Goal: Transaction & Acquisition: Download file/media

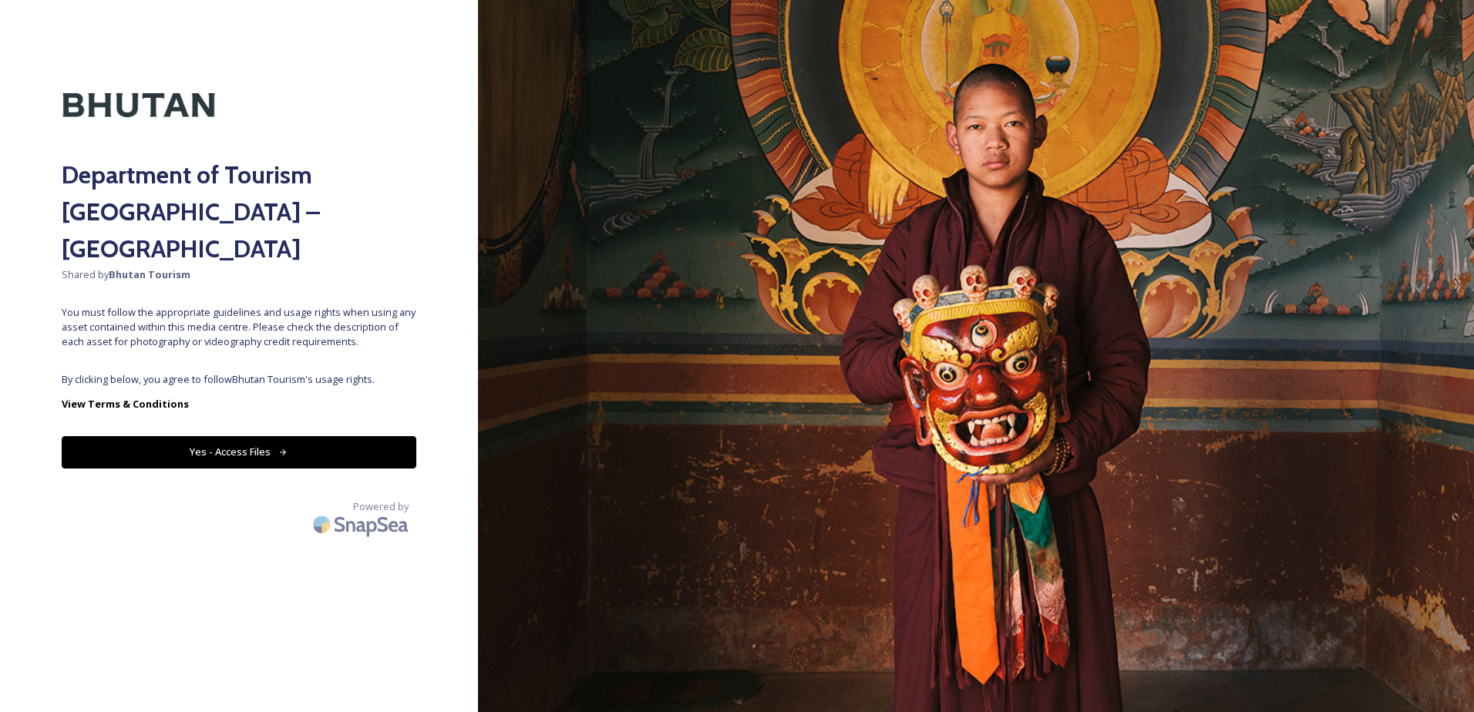
click at [221, 436] on button "Yes - Access Files" at bounding box center [239, 452] width 355 height 32
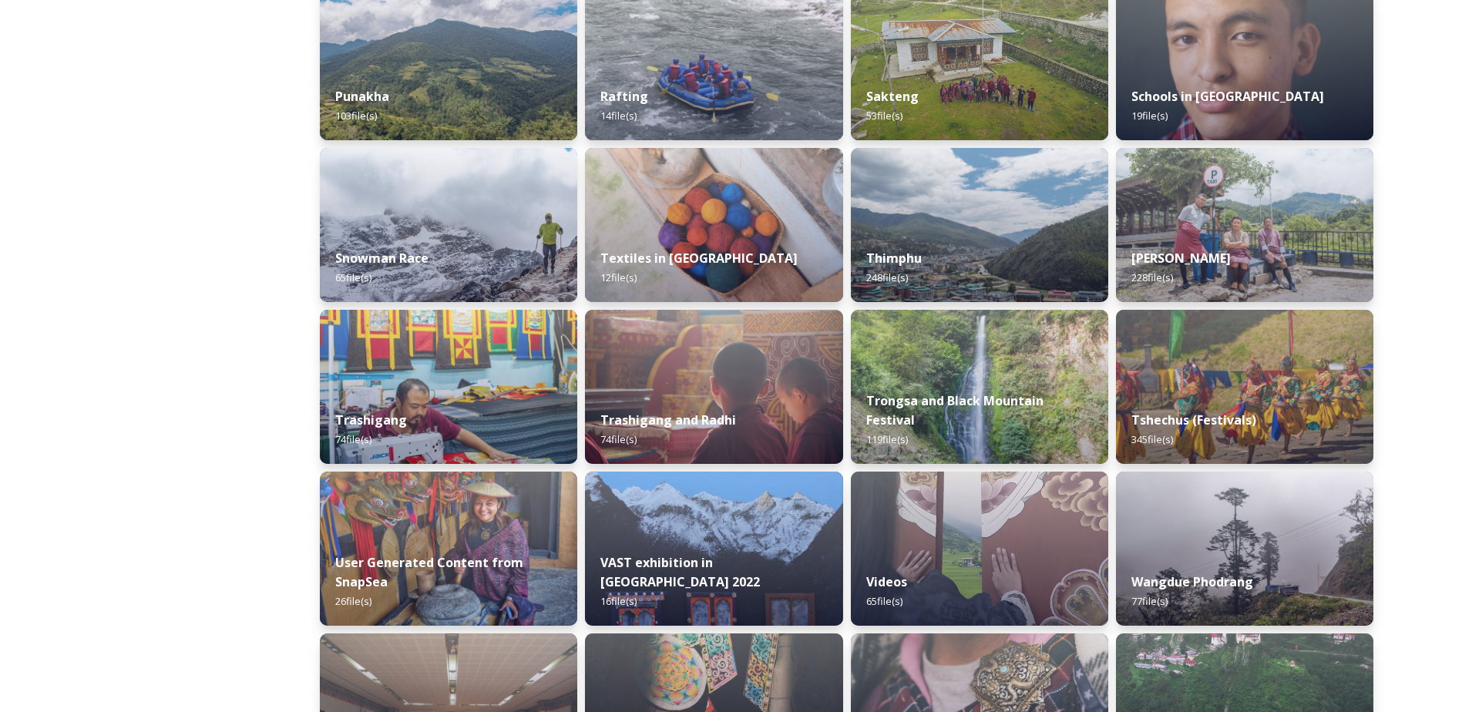
scroll to position [1233, 0]
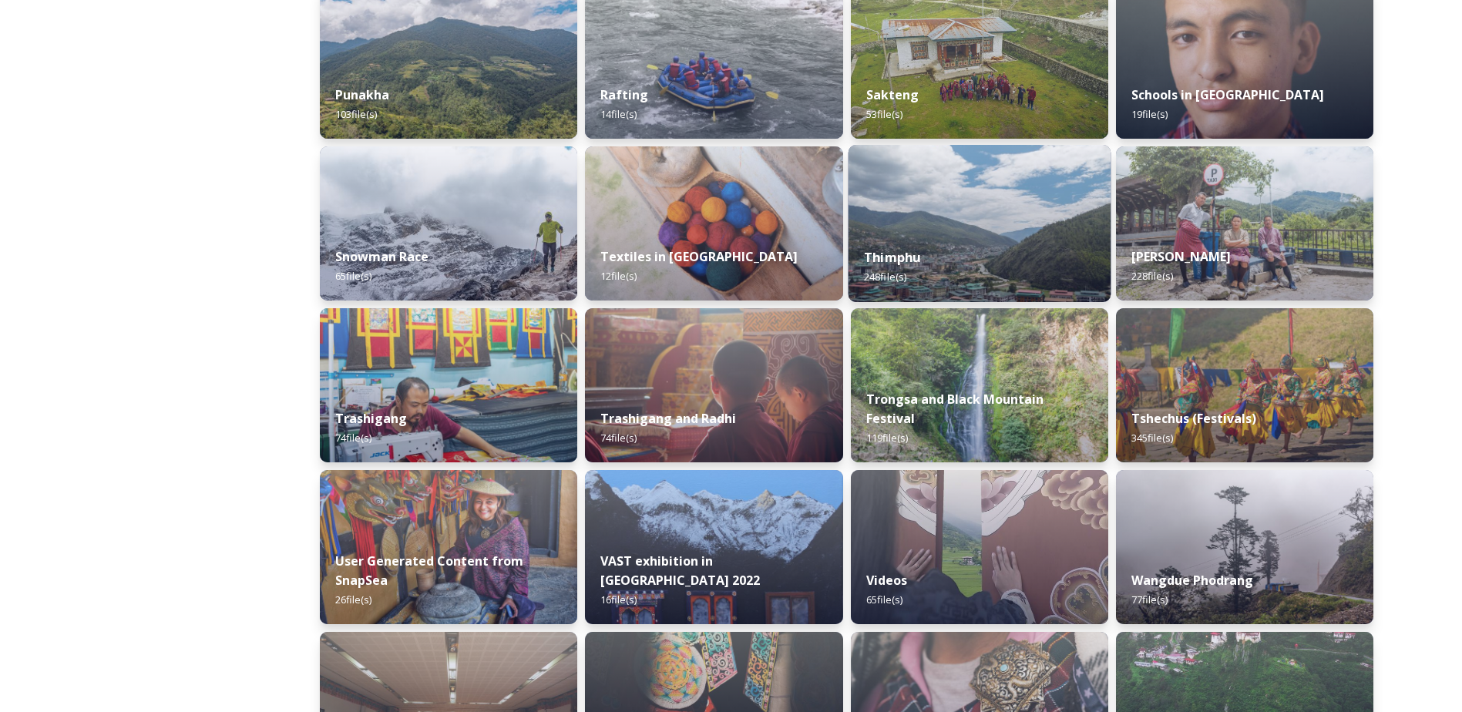
click at [981, 230] on img at bounding box center [979, 223] width 263 height 157
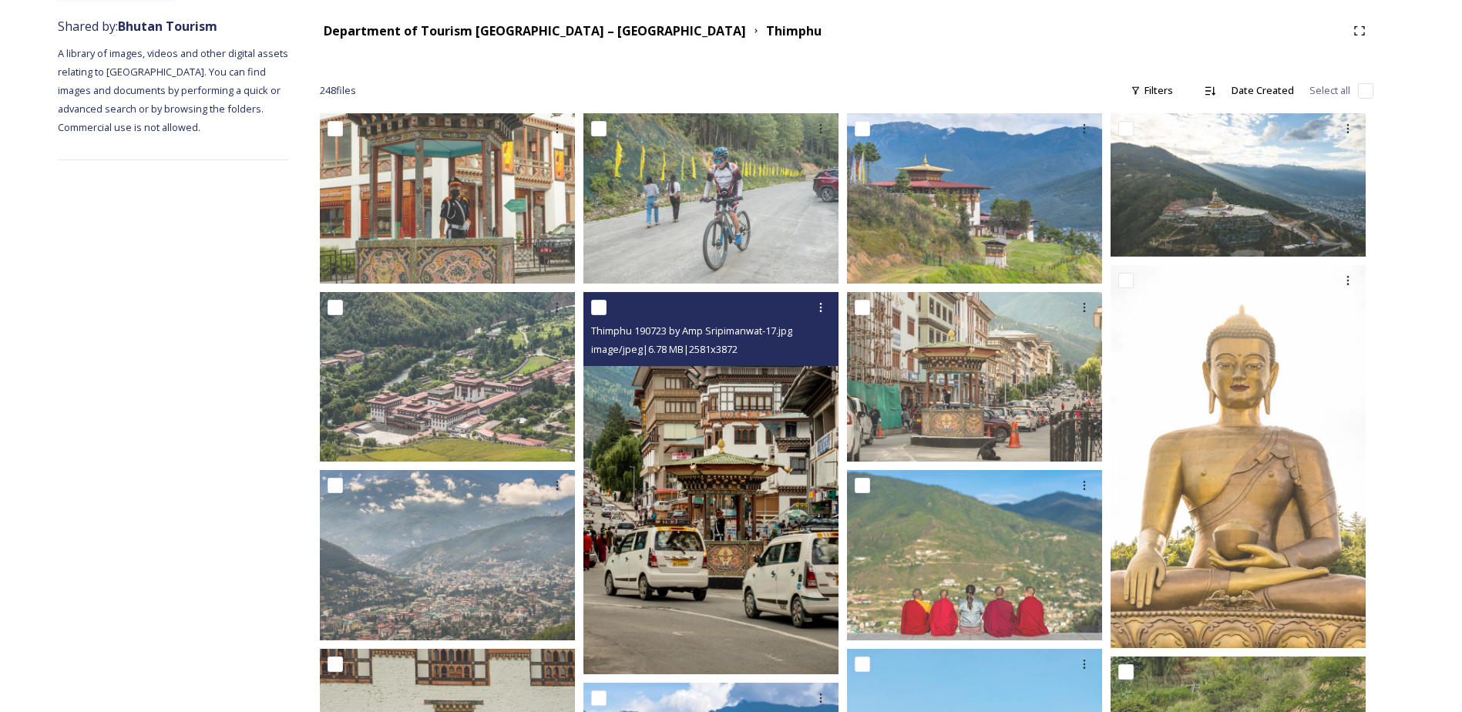
scroll to position [154, 0]
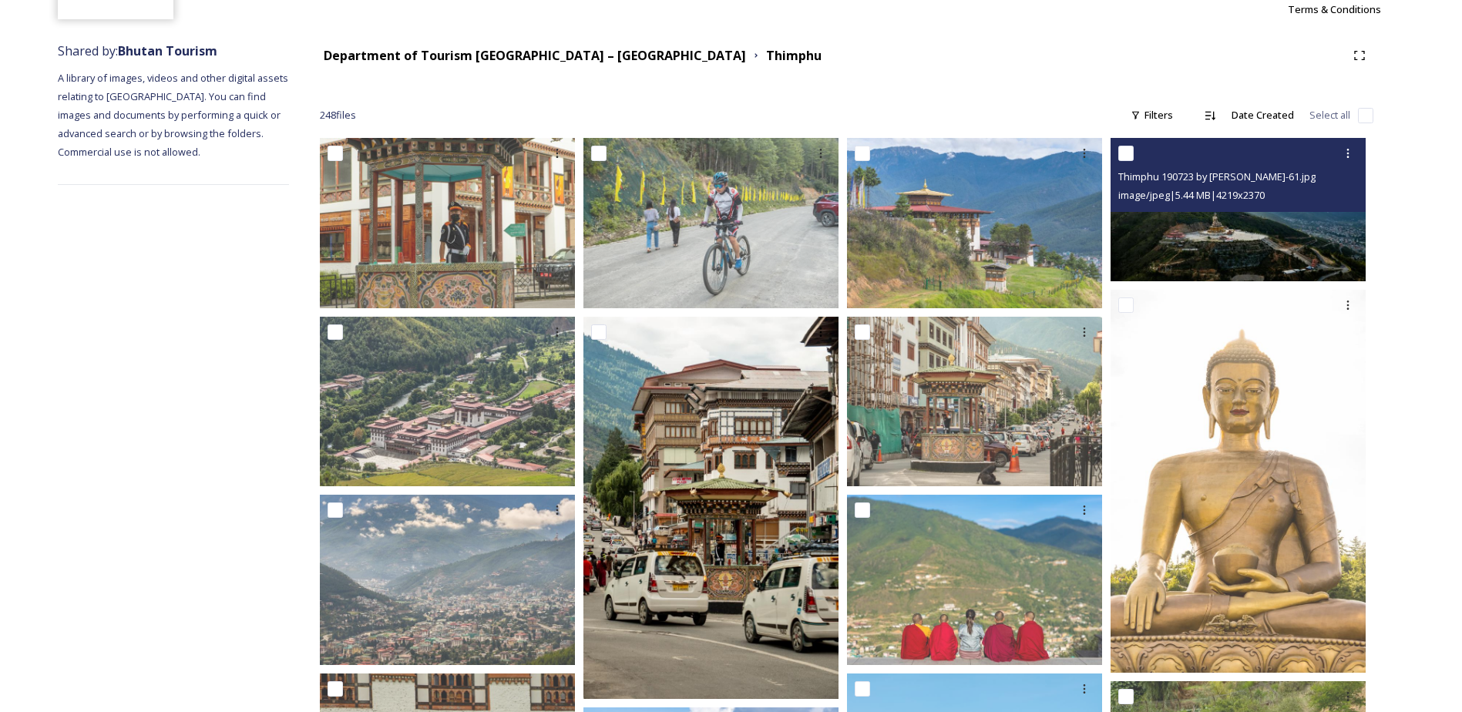
click at [1195, 236] on img at bounding box center [1238, 209] width 255 height 143
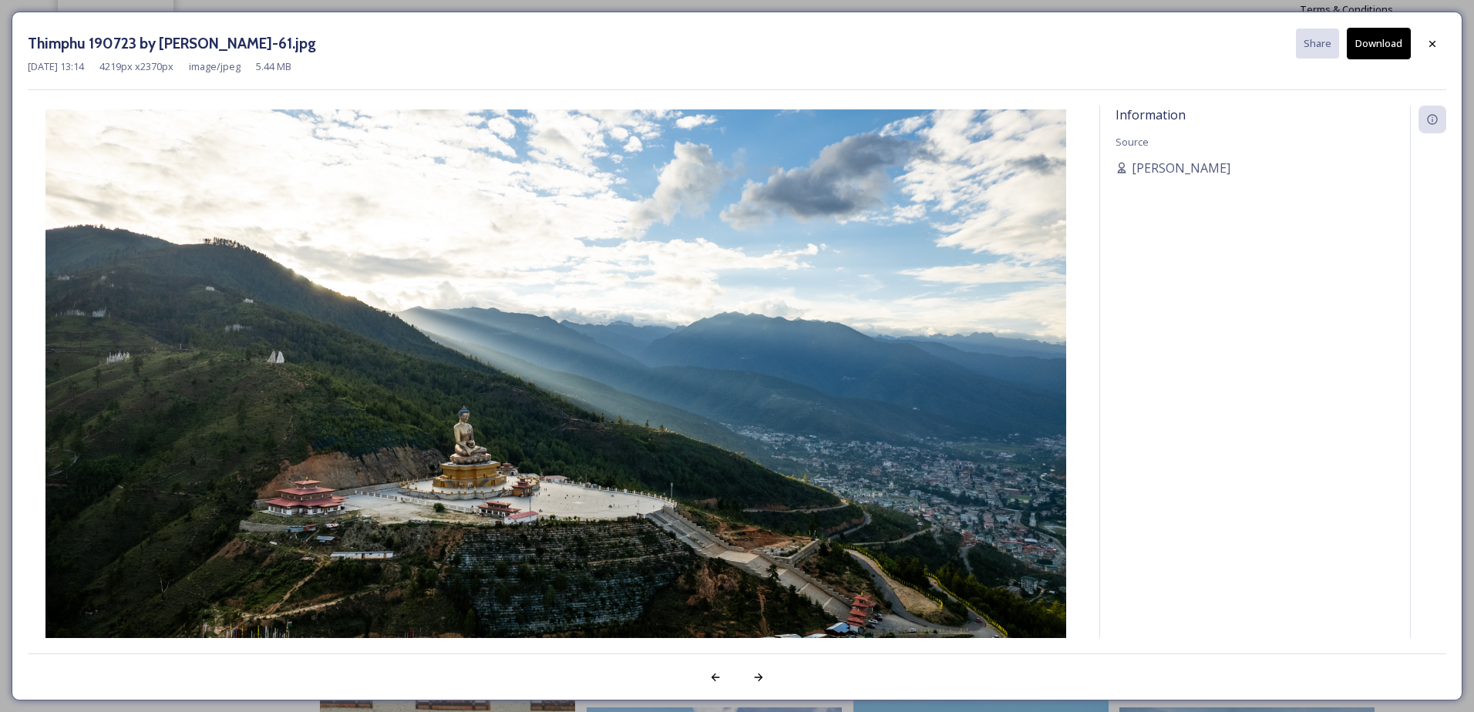
click at [1376, 52] on button "Download" at bounding box center [1378, 44] width 64 height 32
click at [1430, 36] on div at bounding box center [1432, 44] width 28 height 28
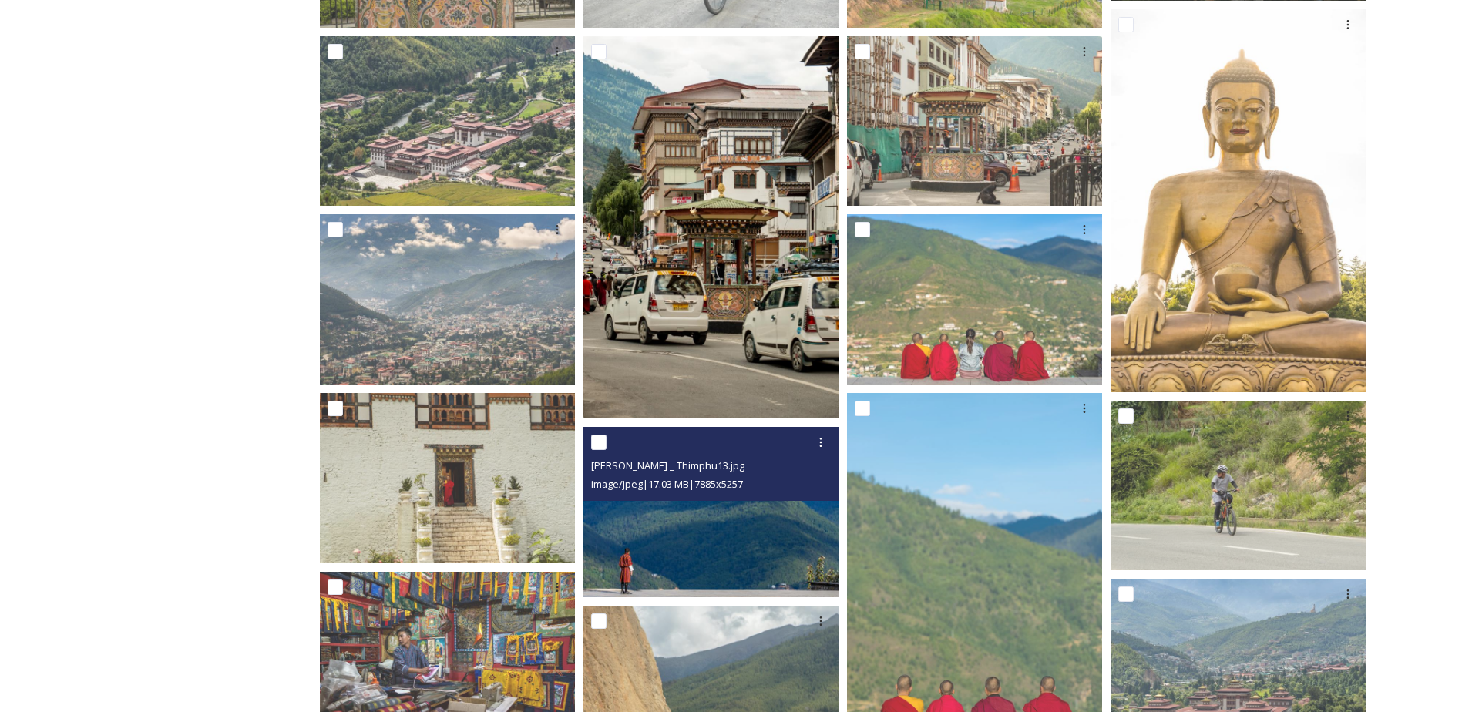
scroll to position [462, 0]
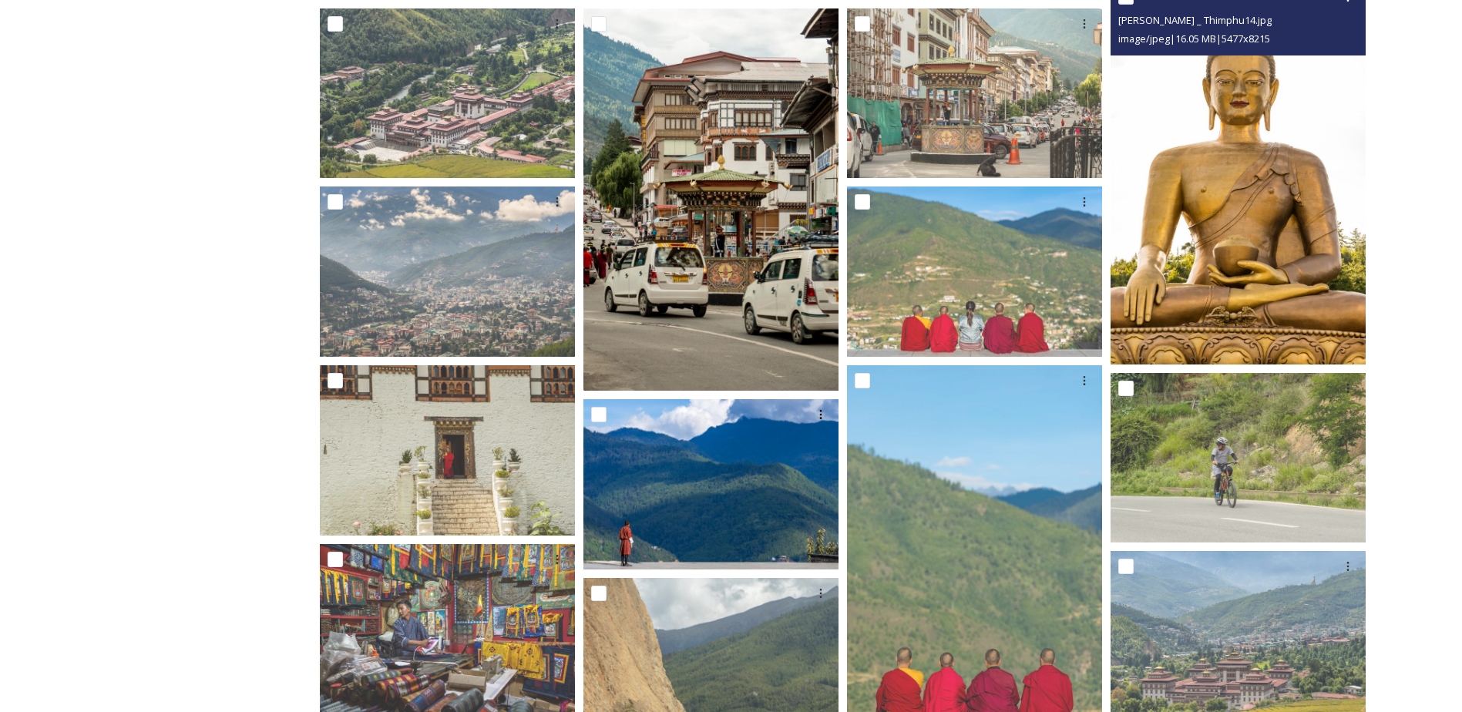
click at [1273, 209] on img at bounding box center [1238, 173] width 255 height 383
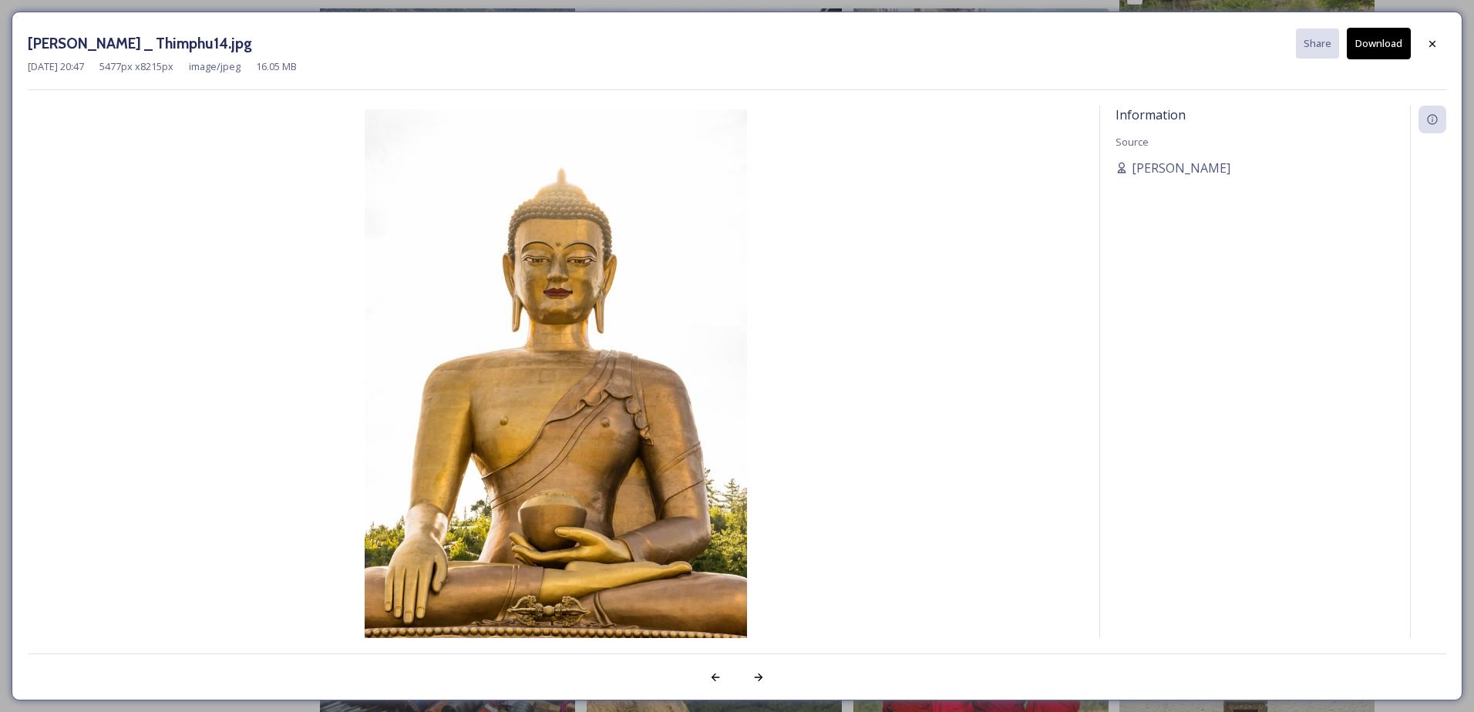
click at [1376, 43] on button "Download" at bounding box center [1378, 44] width 64 height 32
click at [1426, 41] on div at bounding box center [1432, 44] width 28 height 28
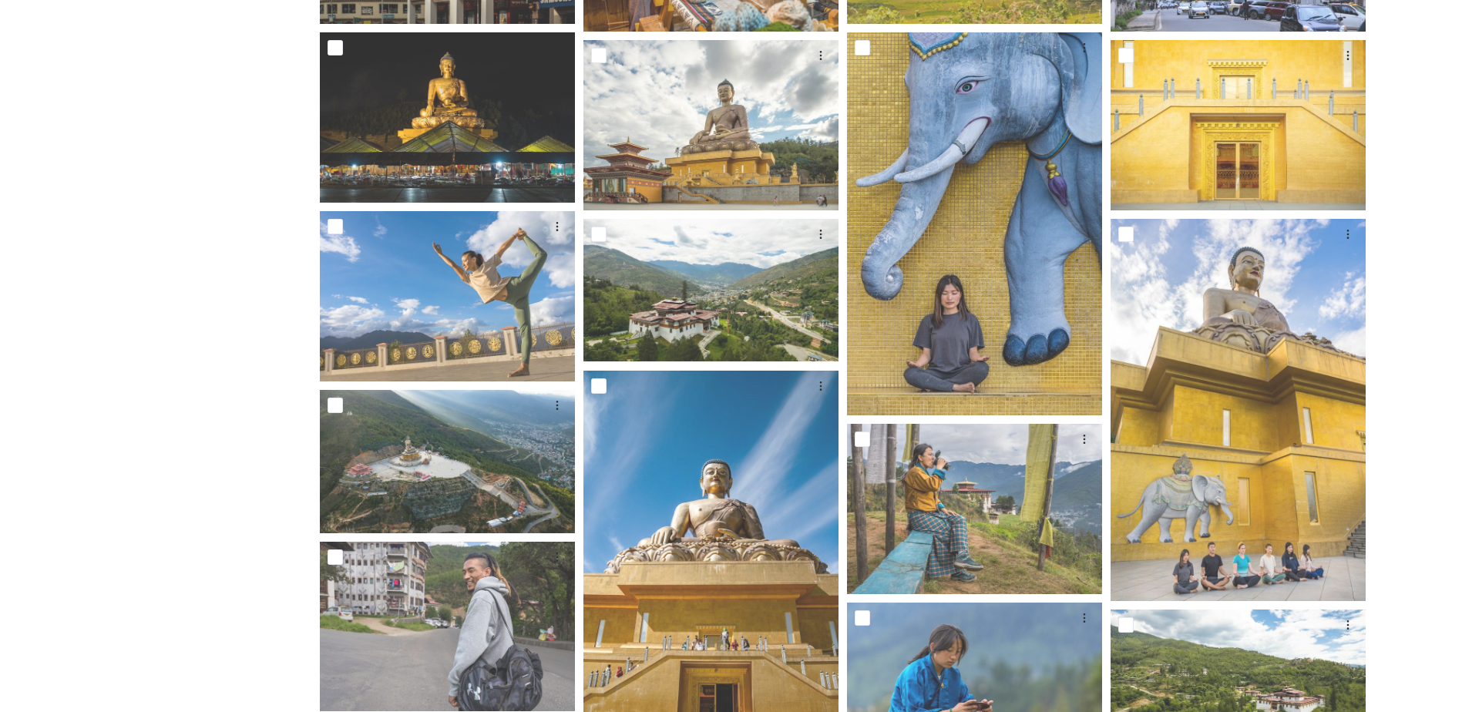
scroll to position [3160, 0]
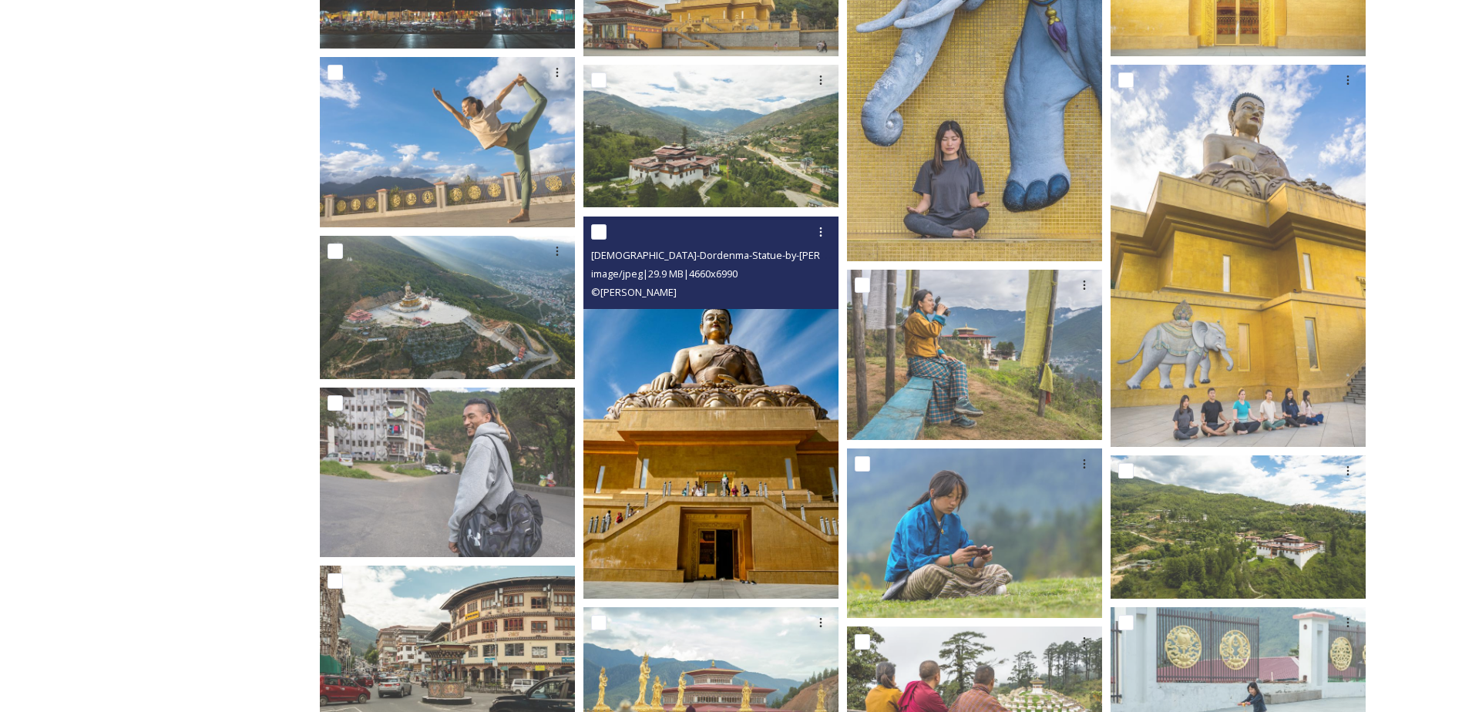
click at [757, 438] on img at bounding box center [710, 408] width 255 height 383
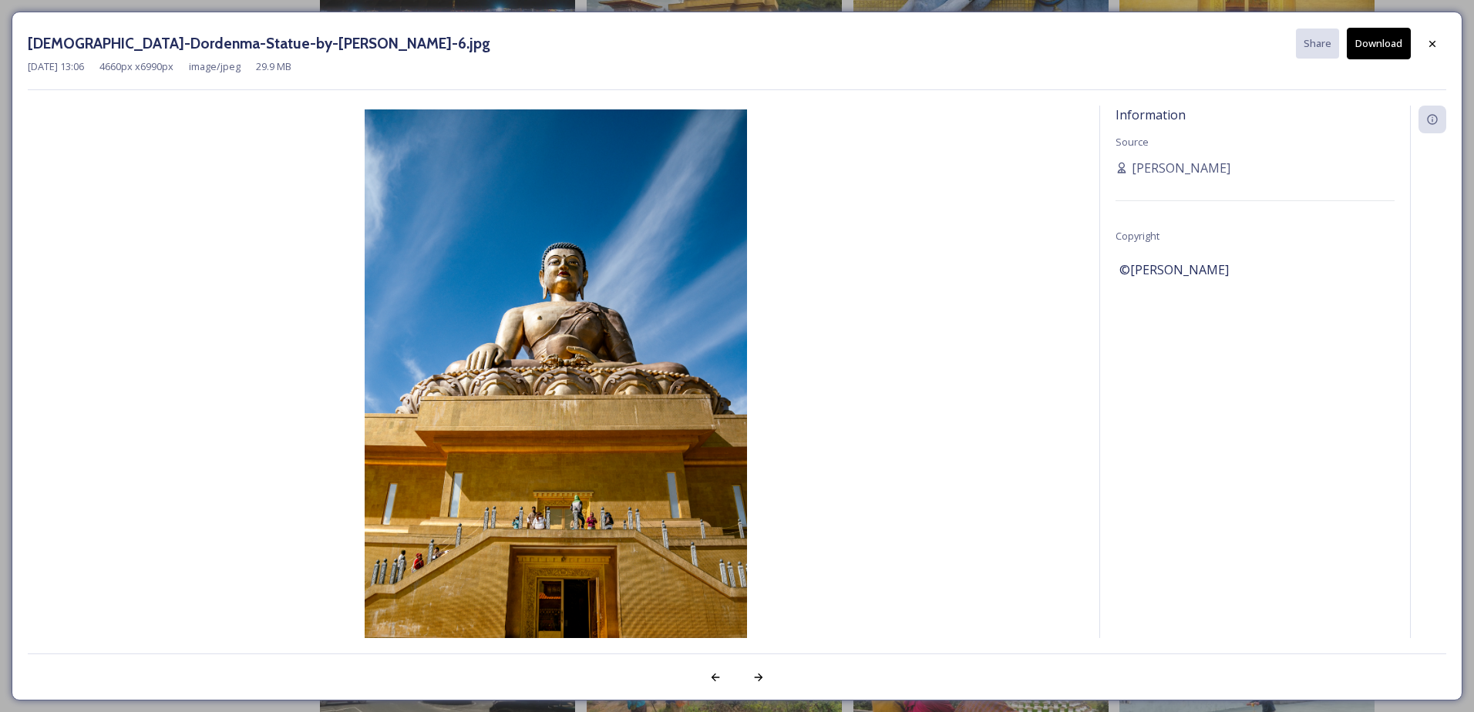
click at [1380, 55] on button "Download" at bounding box center [1378, 44] width 64 height 32
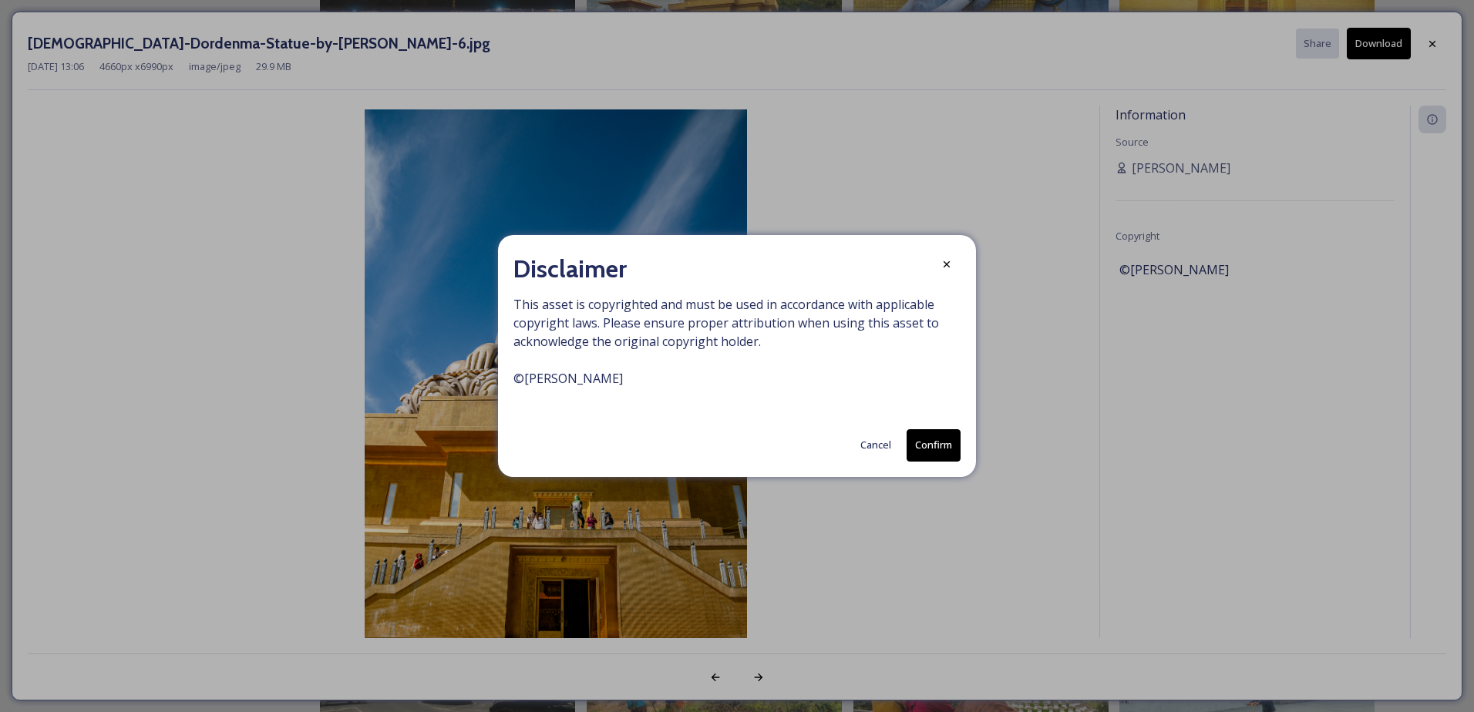
click at [922, 448] on button "Confirm" at bounding box center [933, 445] width 54 height 32
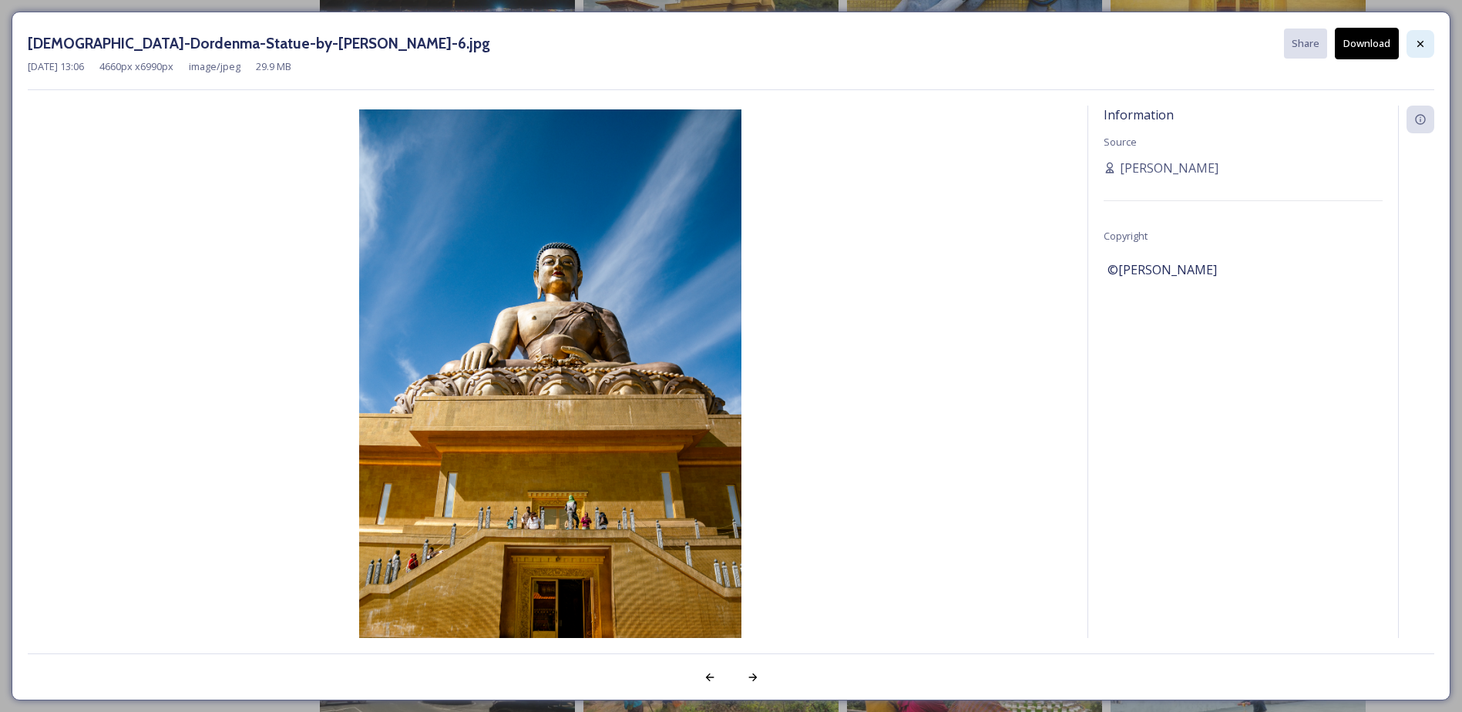
click at [1417, 42] on icon at bounding box center [1420, 44] width 12 height 12
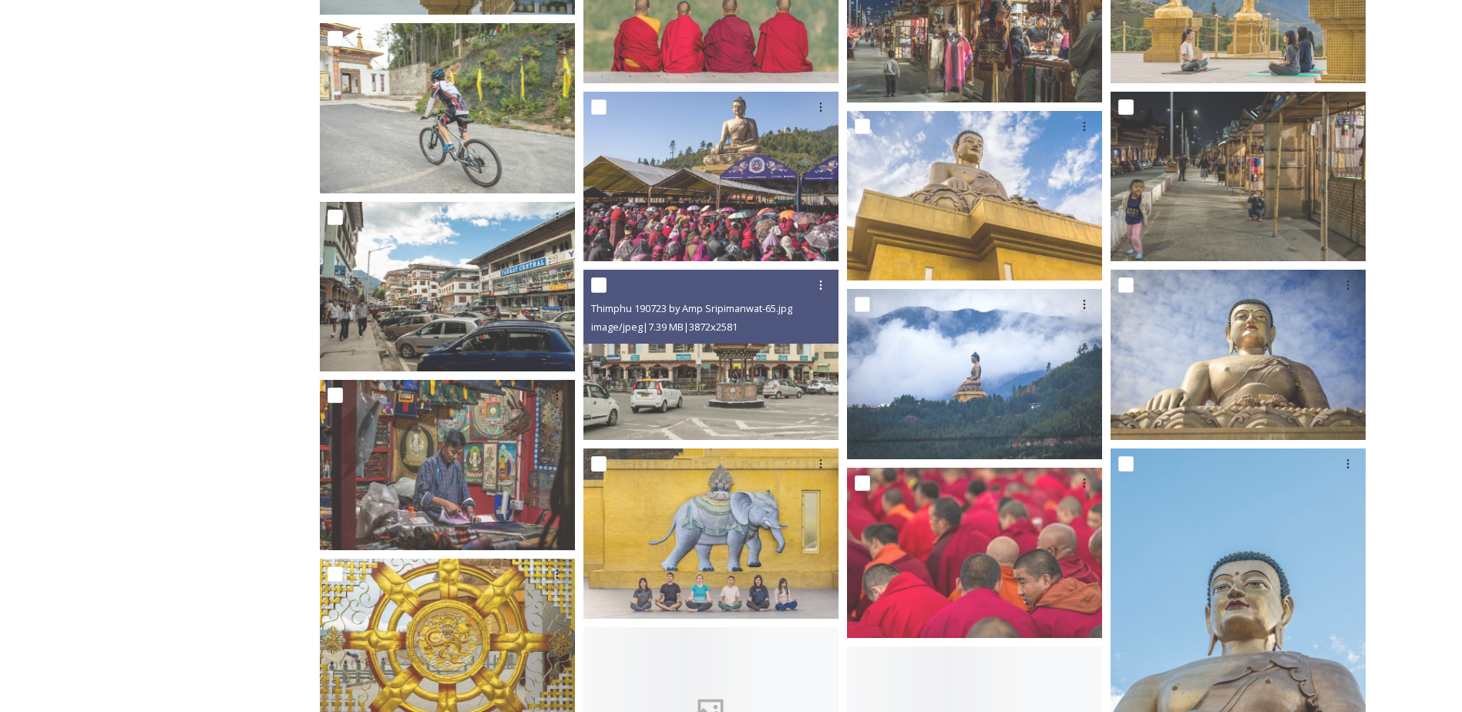
scroll to position [4393, 0]
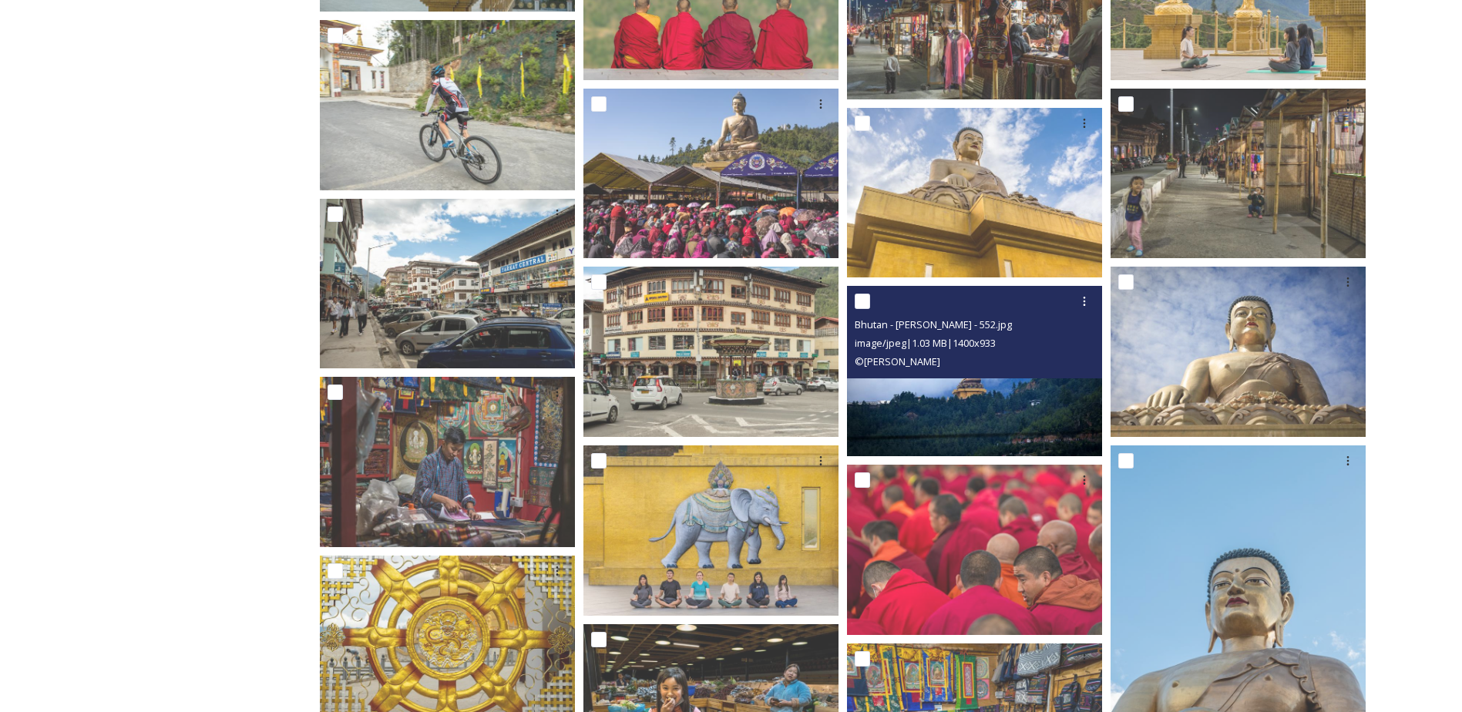
click at [1017, 408] on img at bounding box center [974, 371] width 255 height 170
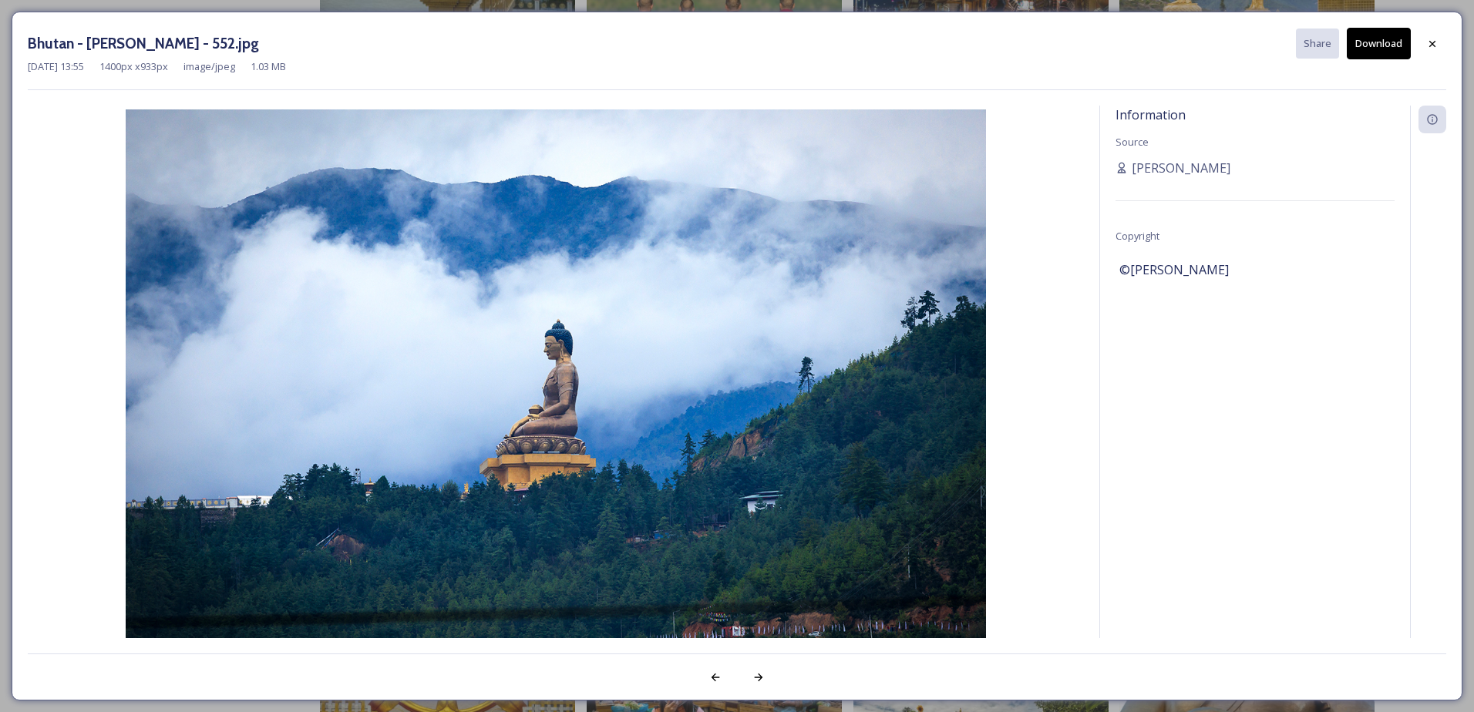
click at [1381, 48] on button "Download" at bounding box center [1378, 44] width 64 height 32
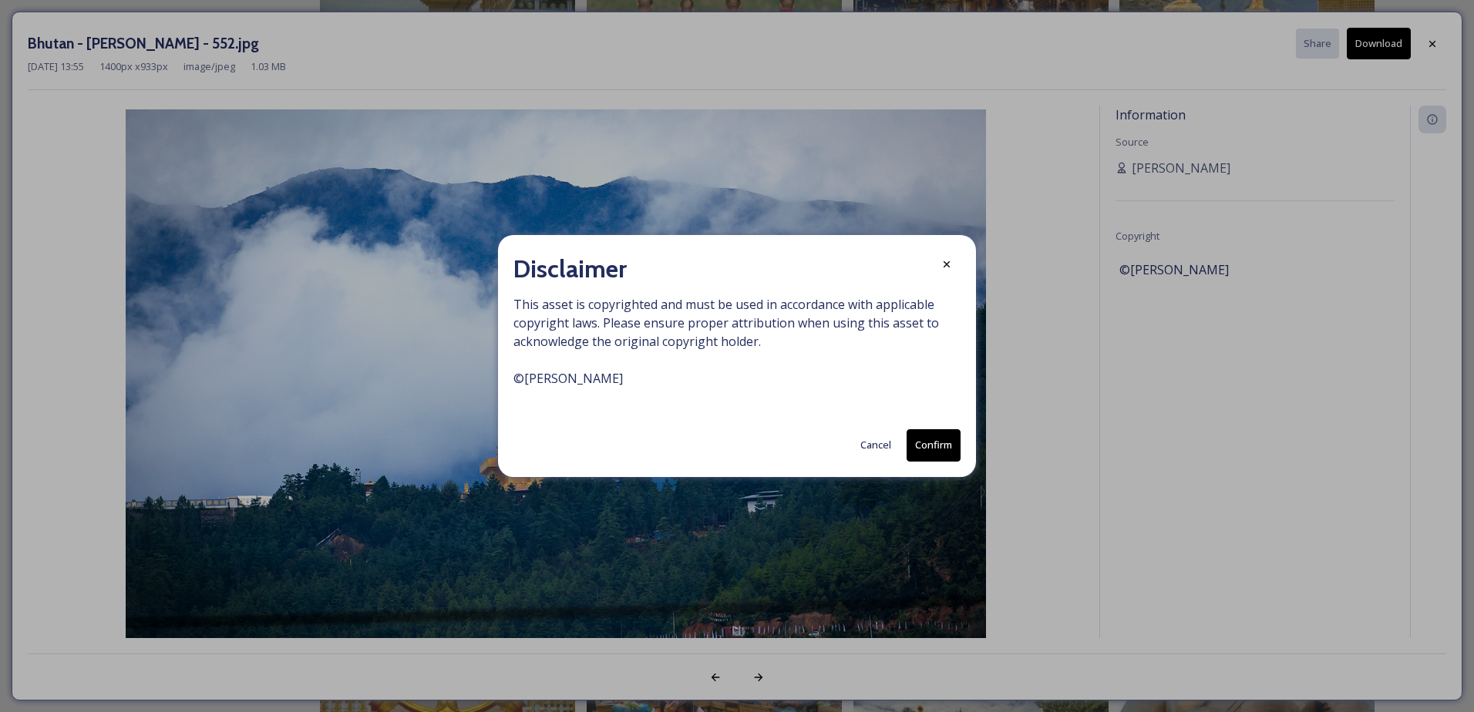
click at [928, 445] on button "Confirm" at bounding box center [933, 445] width 54 height 32
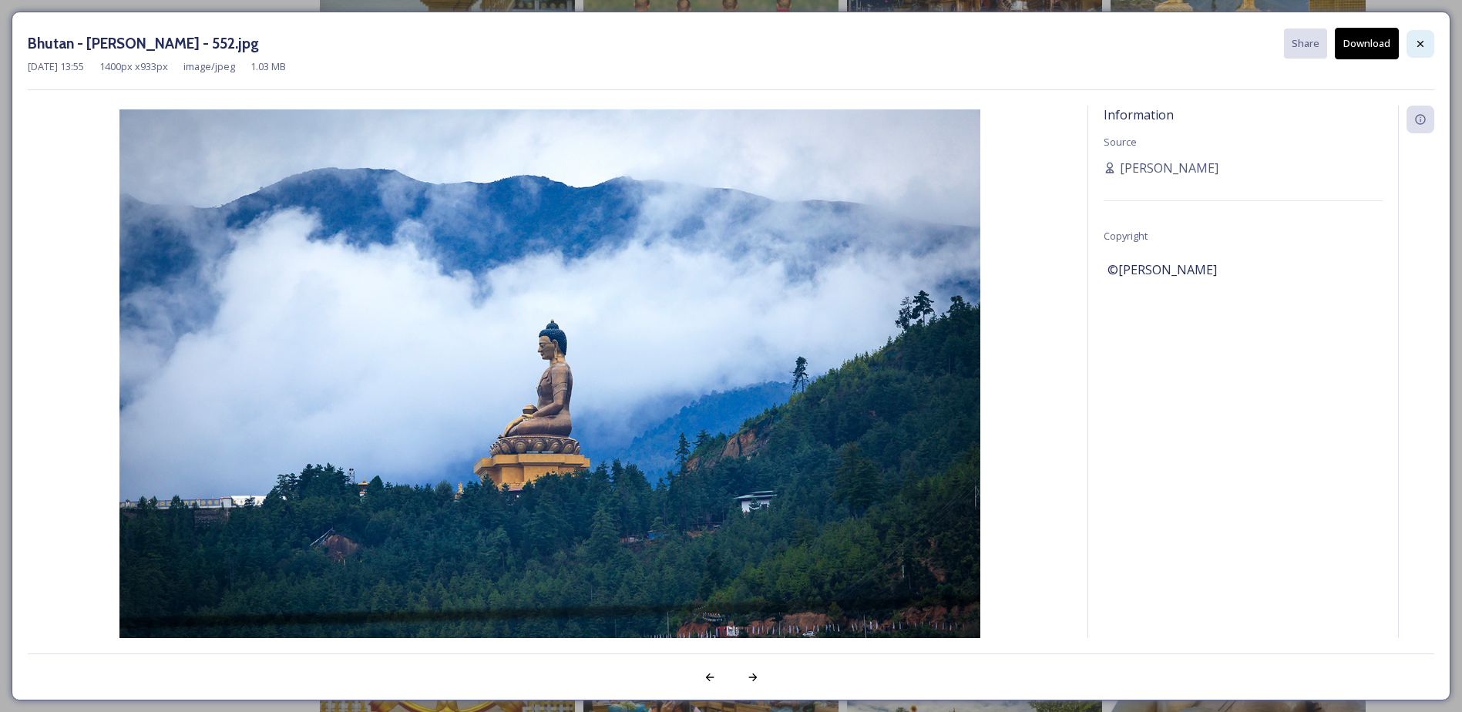
click at [1427, 48] on div at bounding box center [1421, 44] width 28 height 28
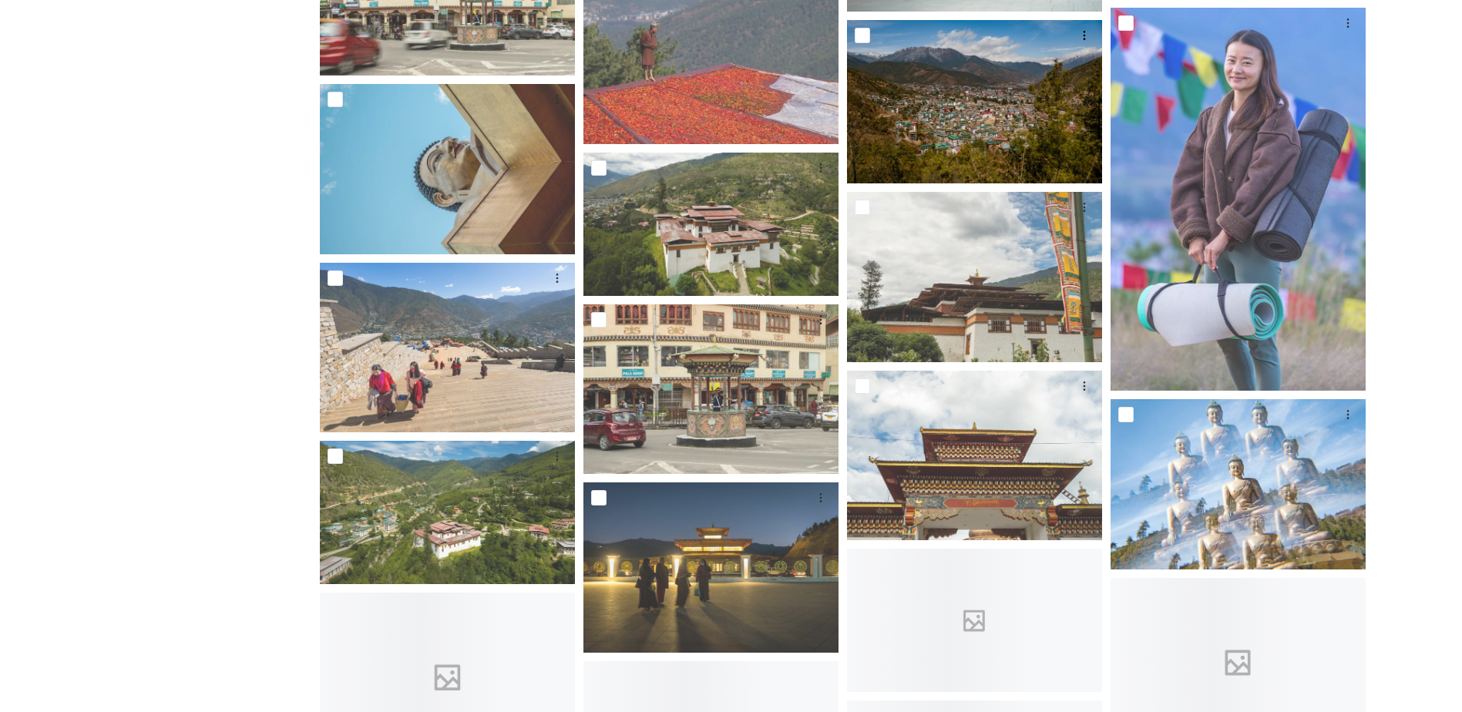
scroll to position [6628, 0]
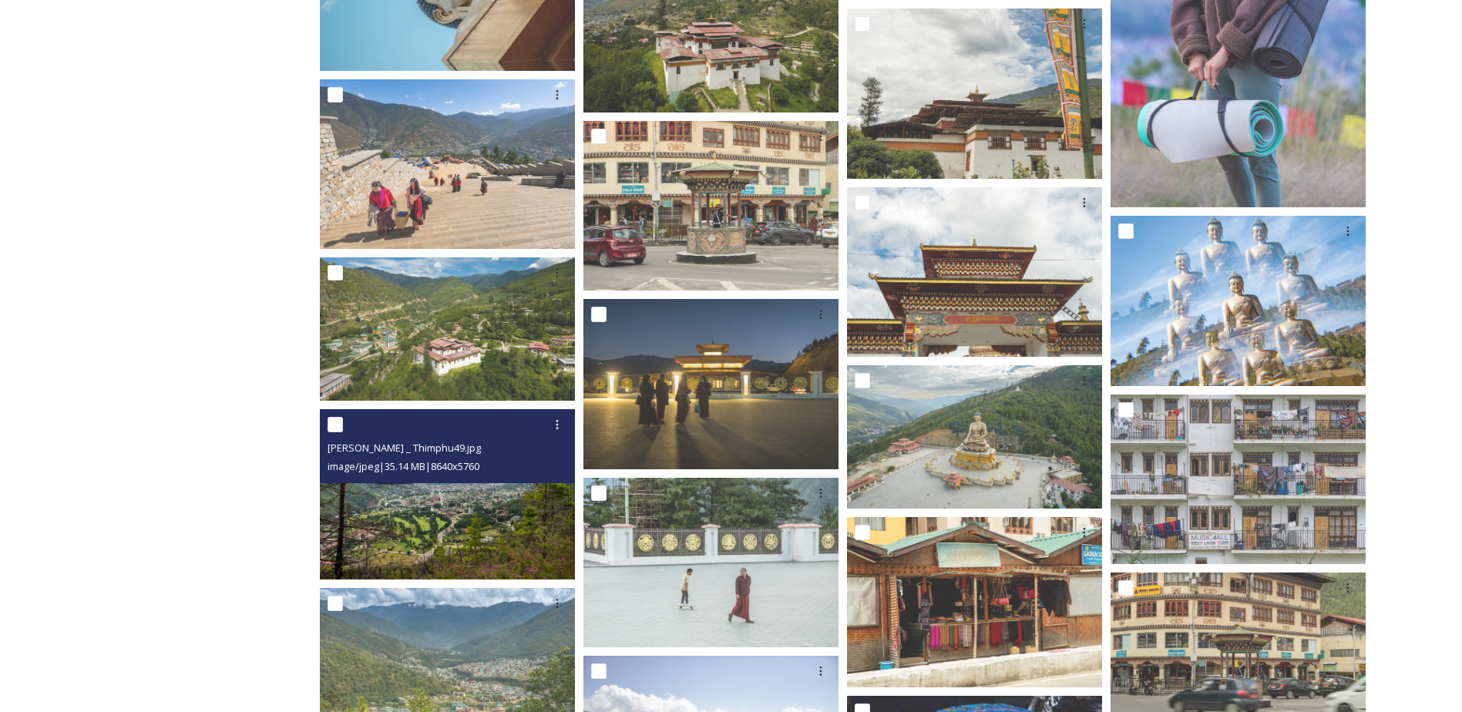
click at [385, 499] on img at bounding box center [447, 494] width 255 height 170
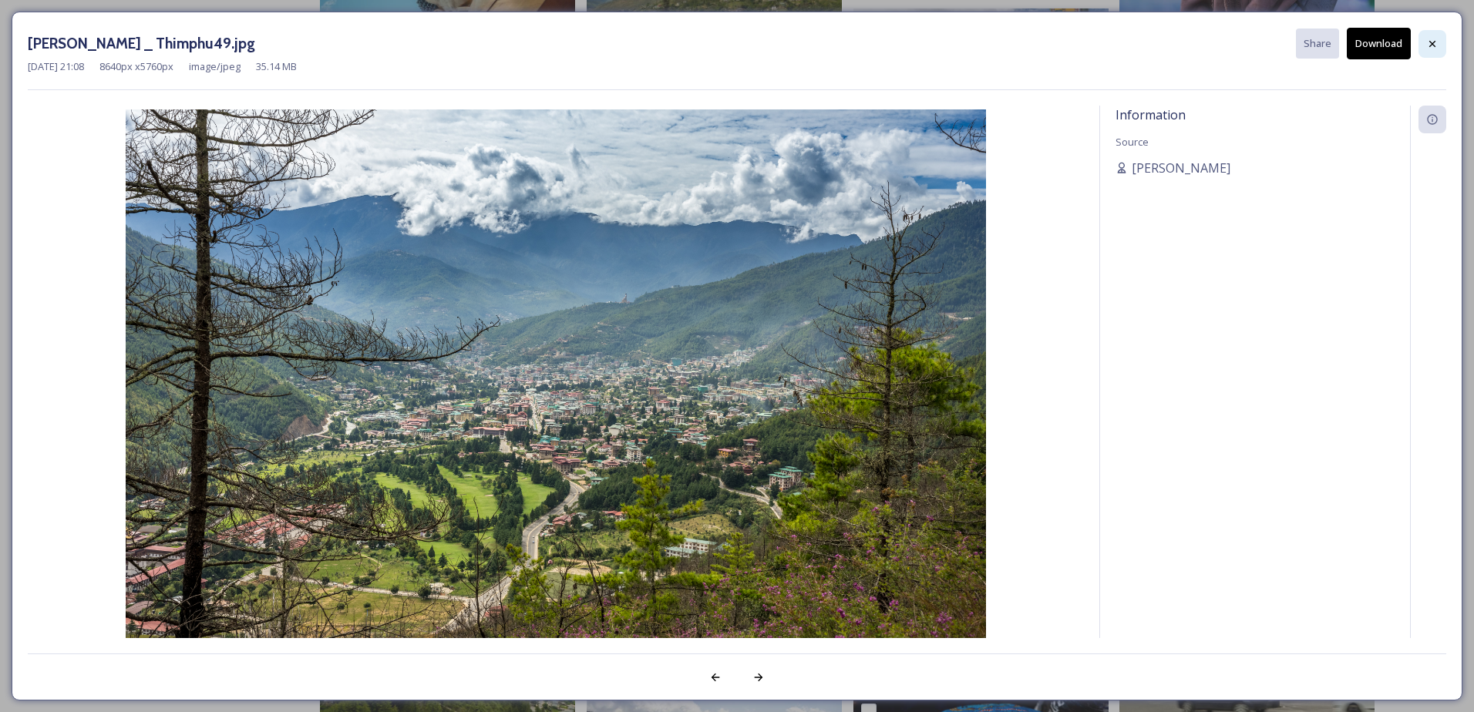
click at [1437, 47] on icon at bounding box center [1432, 44] width 12 height 12
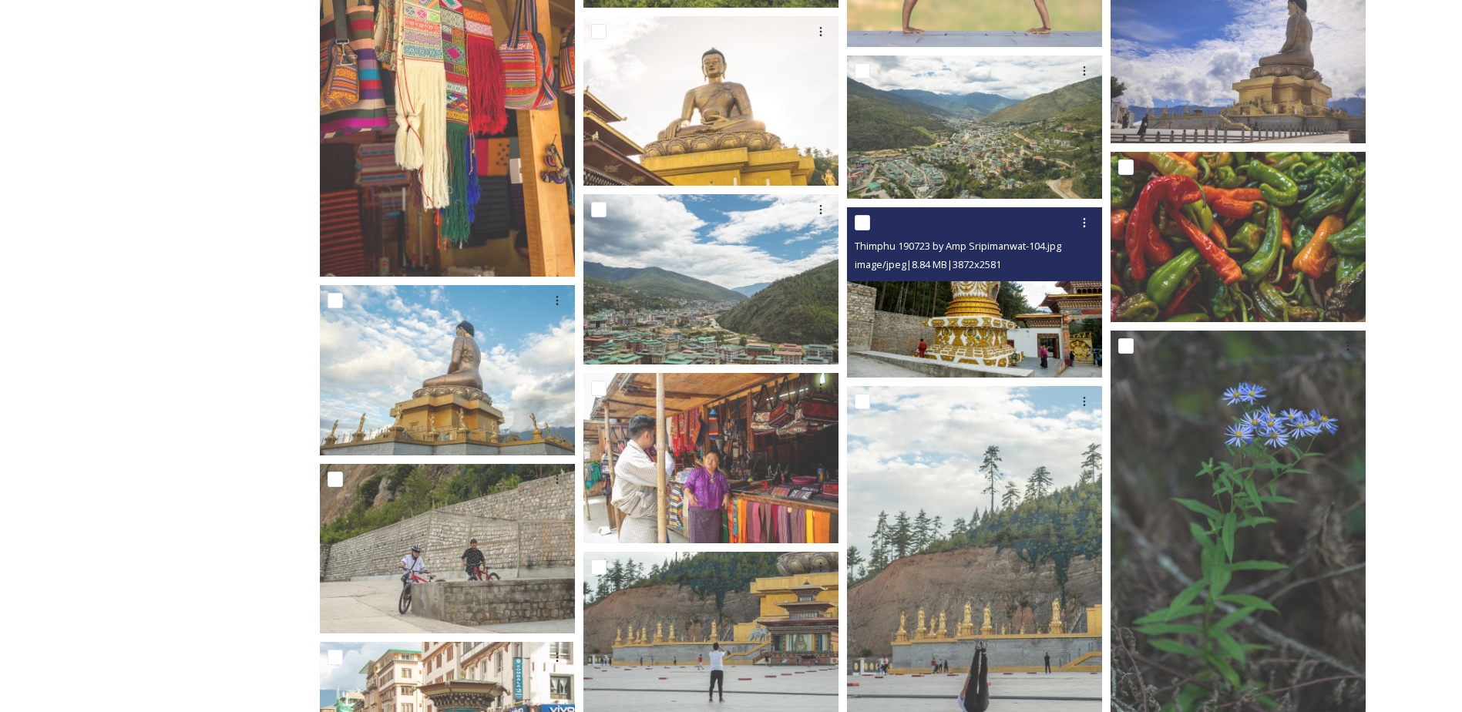
scroll to position [10227, 0]
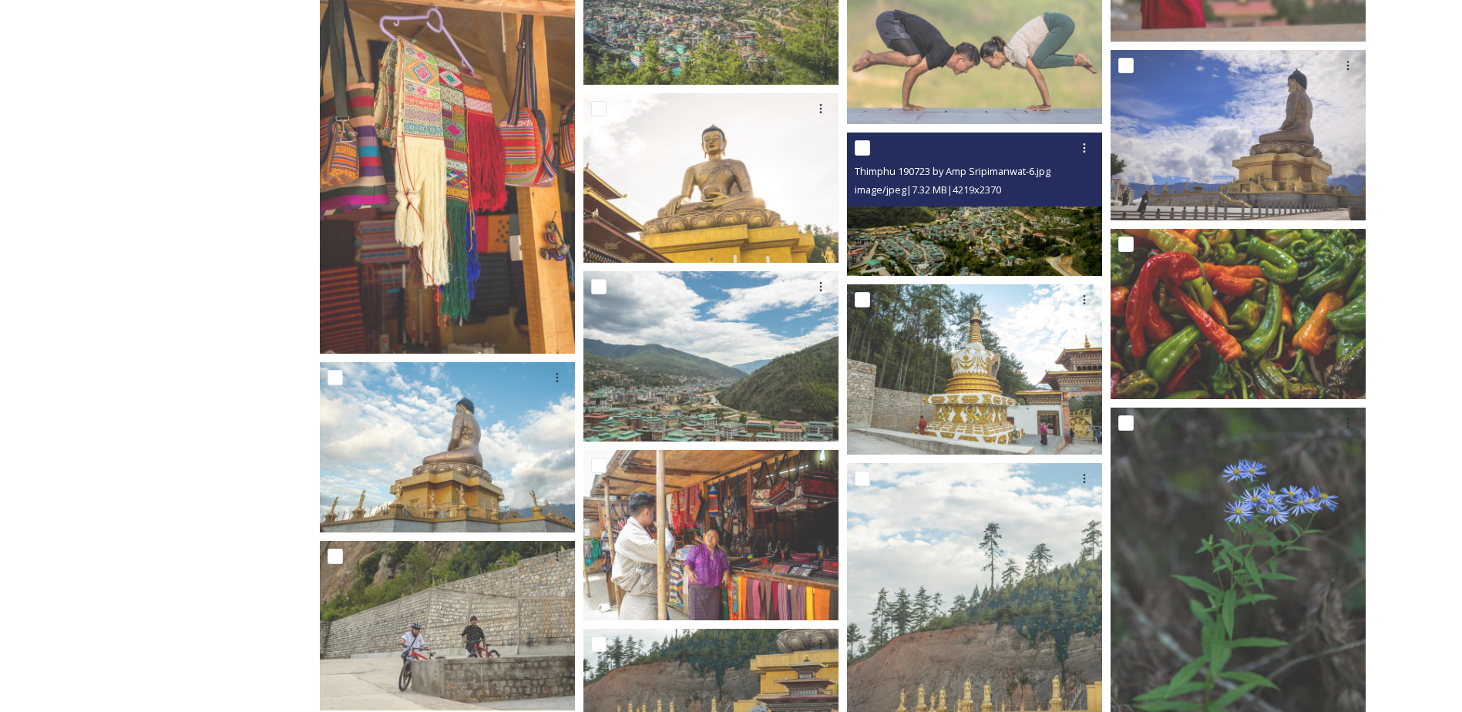
click at [996, 223] on img at bounding box center [974, 204] width 255 height 143
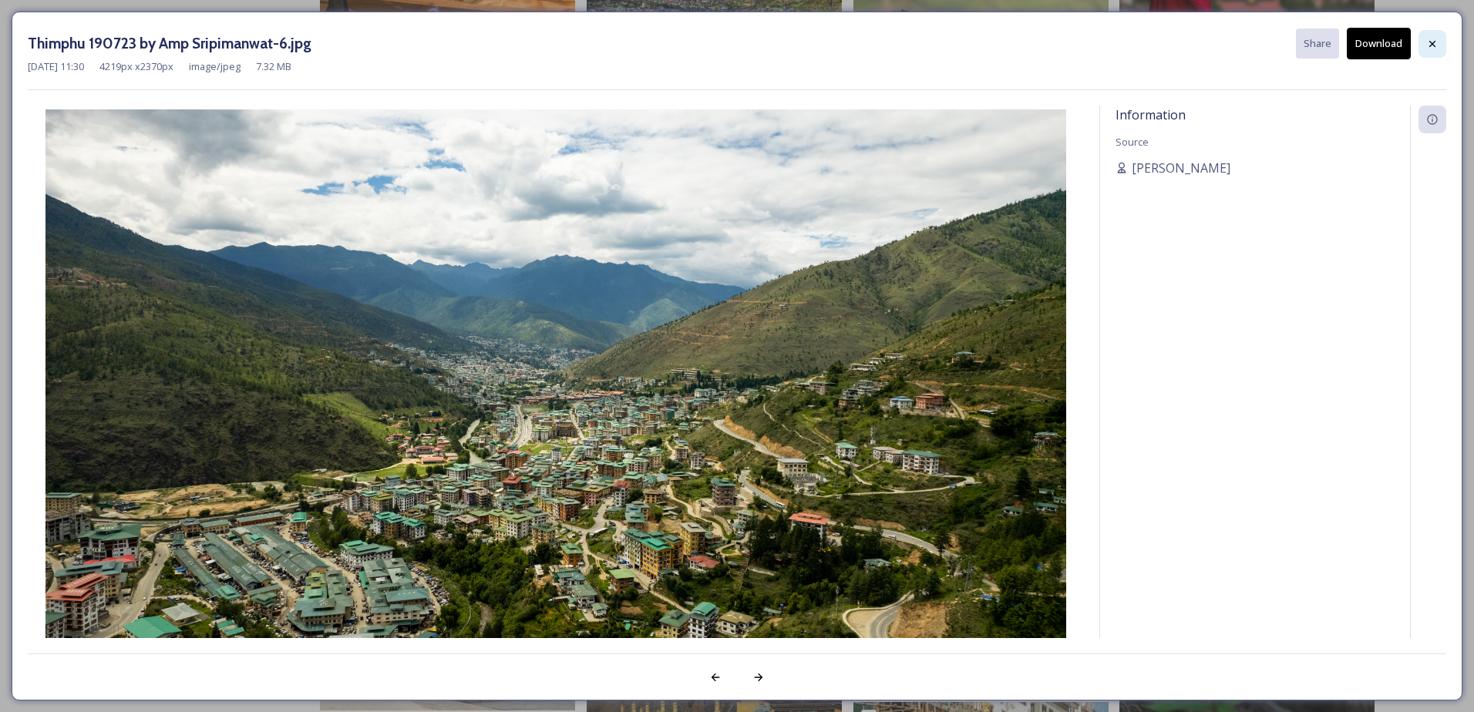
click at [1435, 48] on icon at bounding box center [1432, 44] width 12 height 12
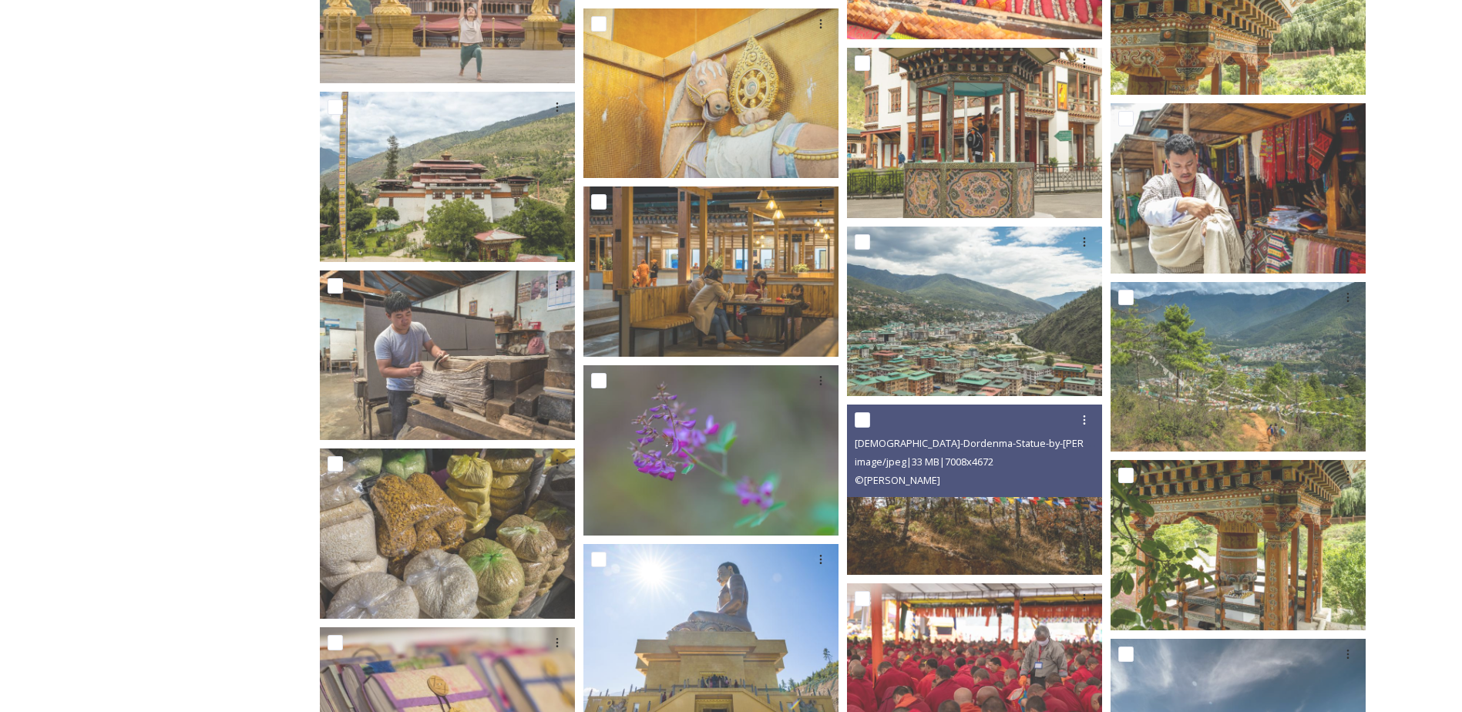
scroll to position [7606, 0]
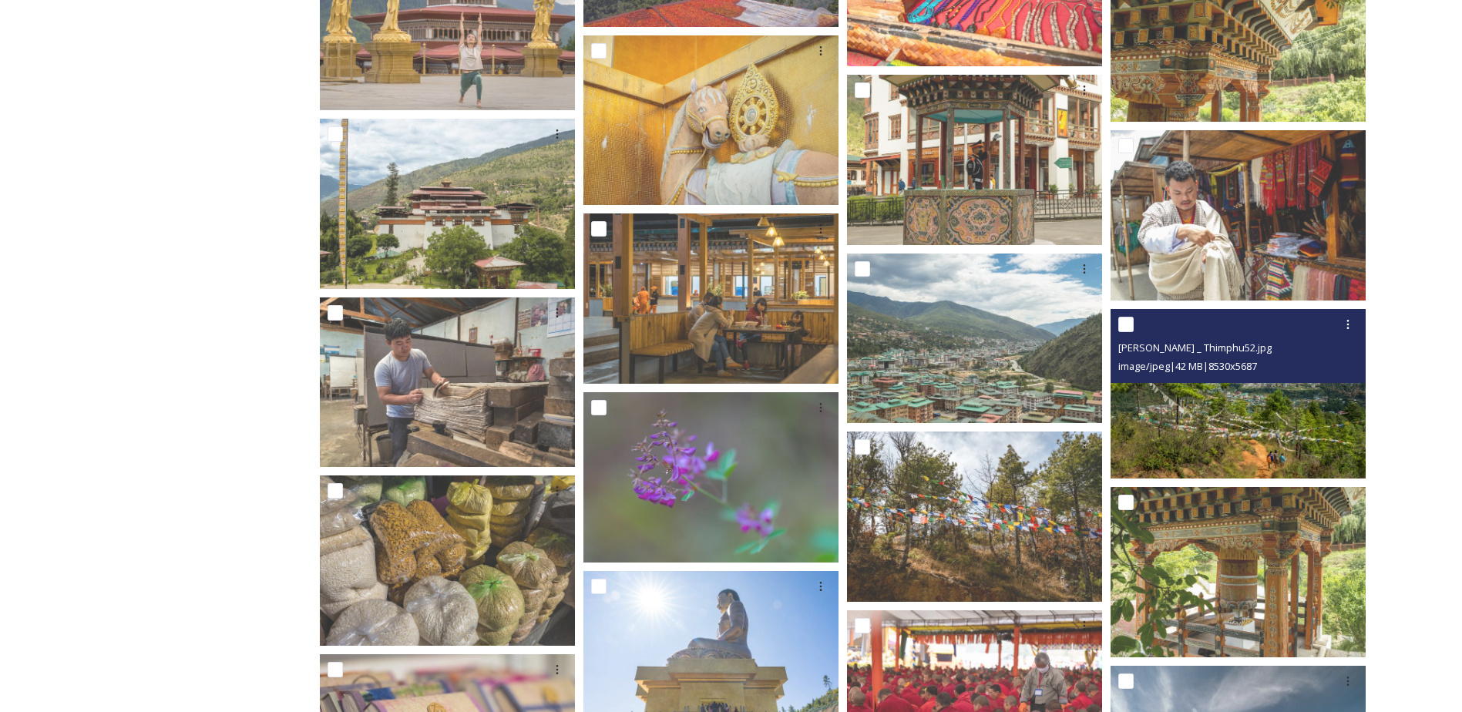
click at [1248, 408] on img at bounding box center [1238, 394] width 255 height 170
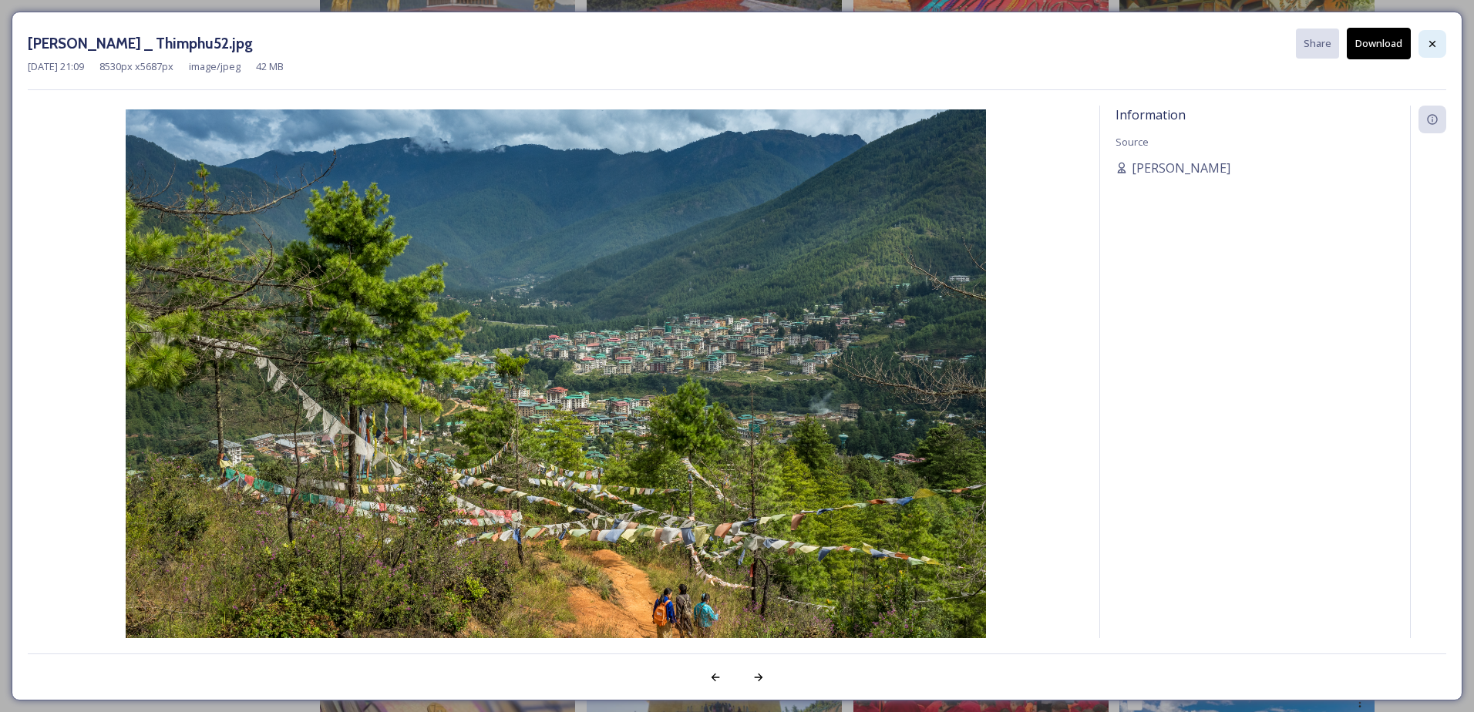
click at [1431, 39] on icon at bounding box center [1432, 44] width 12 height 12
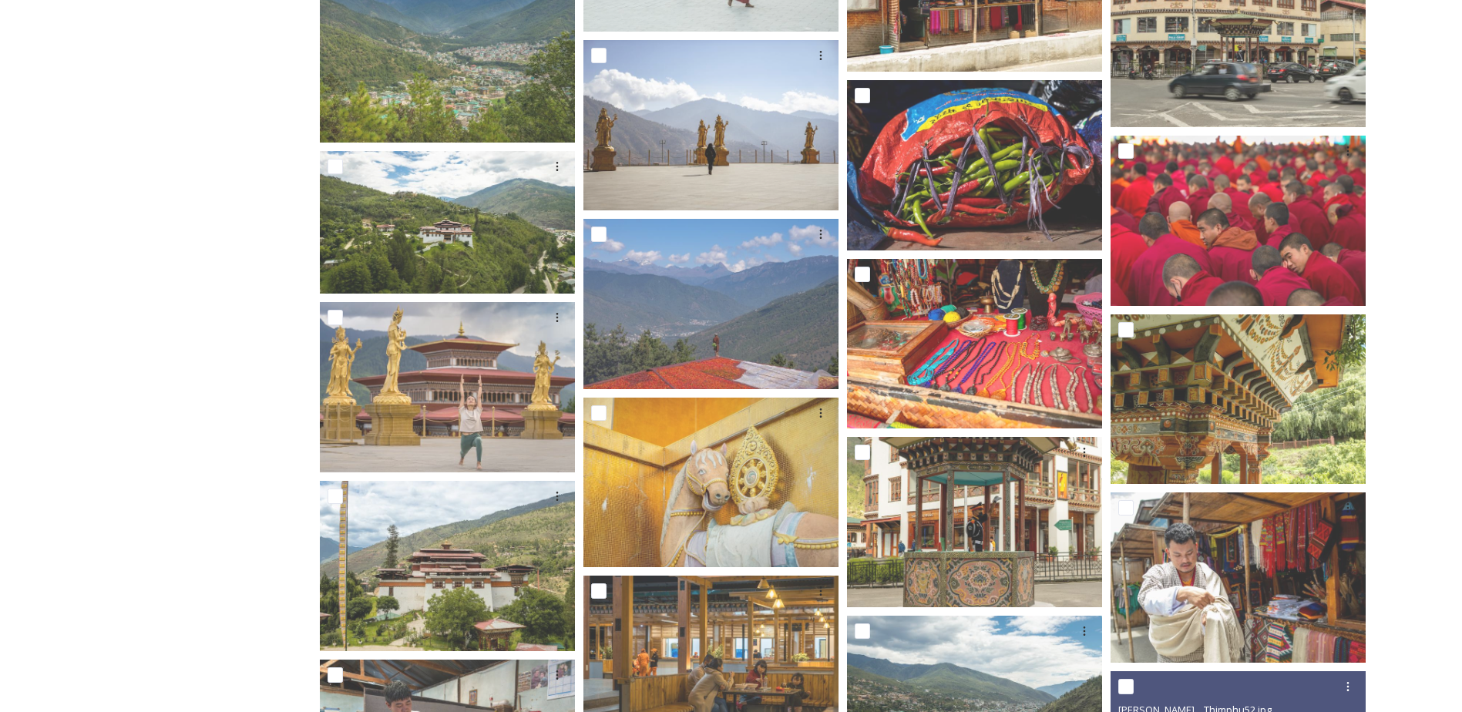
scroll to position [7221, 0]
